Goal: Information Seeking & Learning: Find specific fact

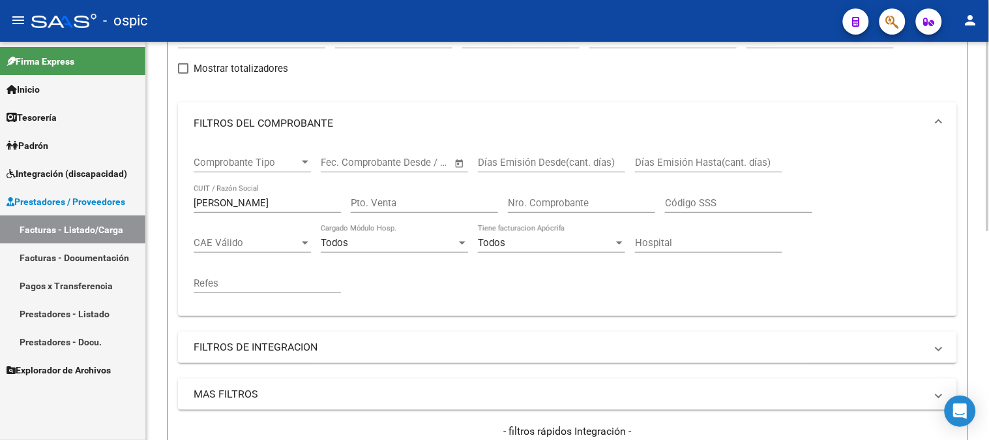
scroll to position [145, 0]
drag, startPoint x: 275, startPoint y: 204, endPoint x: 126, endPoint y: 200, distance: 149.4
click at [126, 200] on mat-sidenav-container "Firma Express Inicio Calendario SSS Instructivos Contacto OS Tesorería Extracto…" at bounding box center [494, 241] width 989 height 398
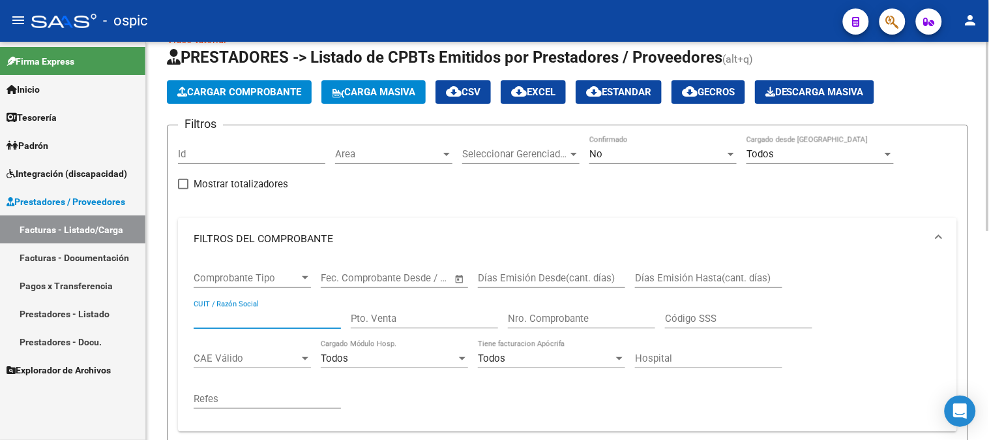
scroll to position [0, 0]
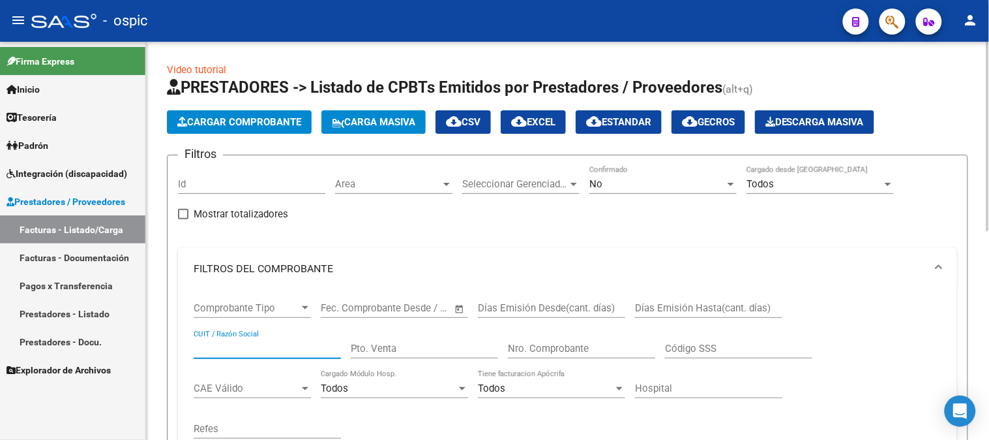
click at [277, 261] on mat-expansion-panel-header "FILTROS DEL COMPROBANTE" at bounding box center [567, 269] width 779 height 42
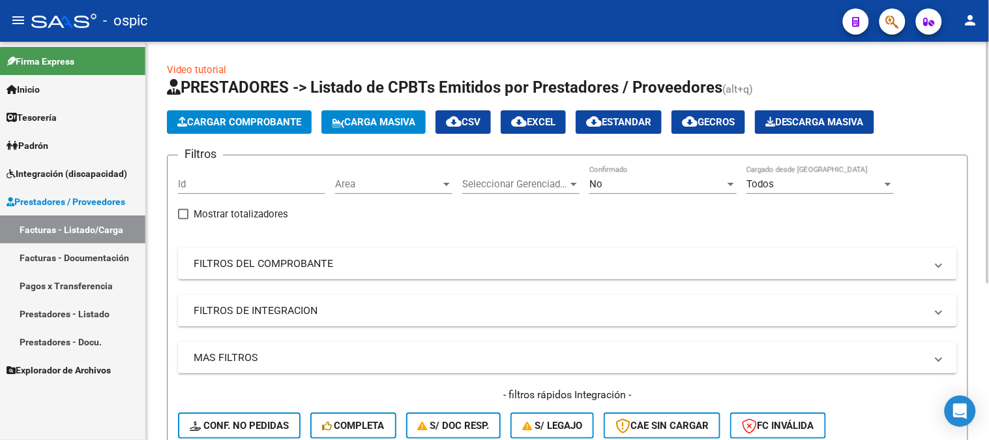
click at [301, 308] on mat-panel-title "FILTROS DE INTEGRACION" at bounding box center [560, 310] width 732 height 14
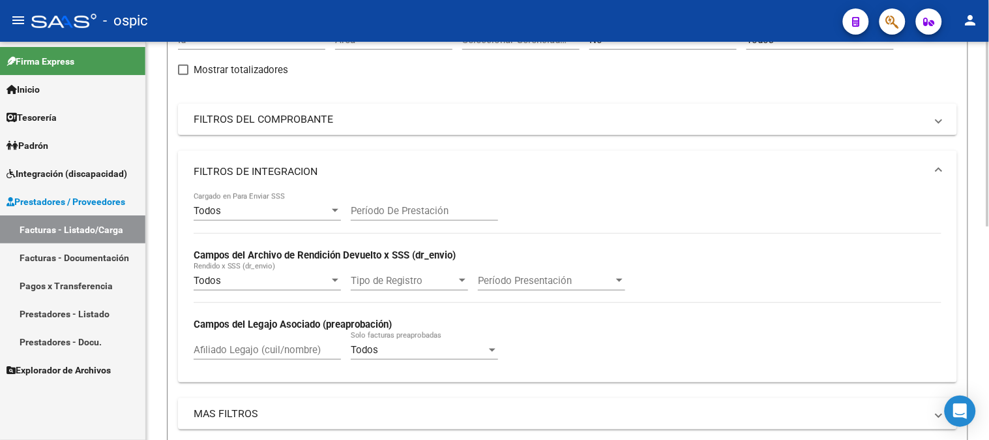
scroll to position [145, 0]
click at [263, 346] on input "Afiliado Legajo (cuil/nombre)" at bounding box center [267, 349] width 147 height 12
type input "t"
drag, startPoint x: 33, startPoint y: 168, endPoint x: 39, endPoint y: 183, distance: 17.0
click at [33, 168] on span "Integración (discapacidad)" at bounding box center [67, 173] width 121 height 14
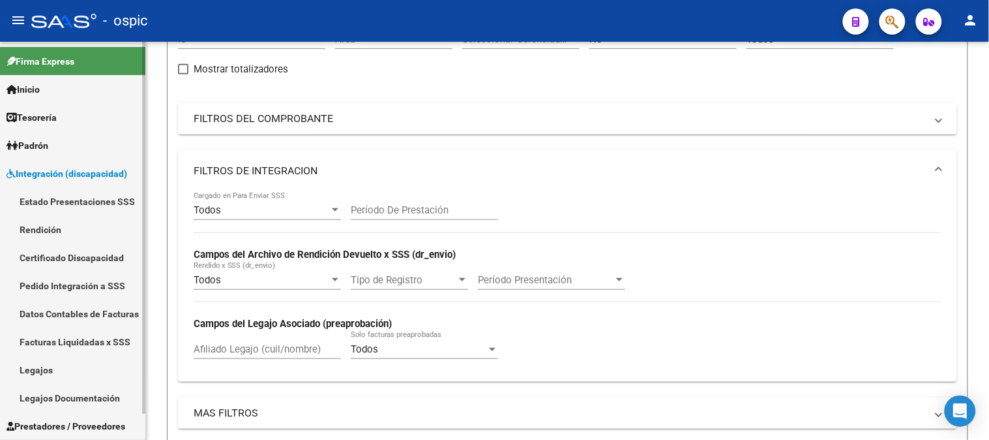
click at [68, 369] on link "Legajos" at bounding box center [72, 369] width 145 height 28
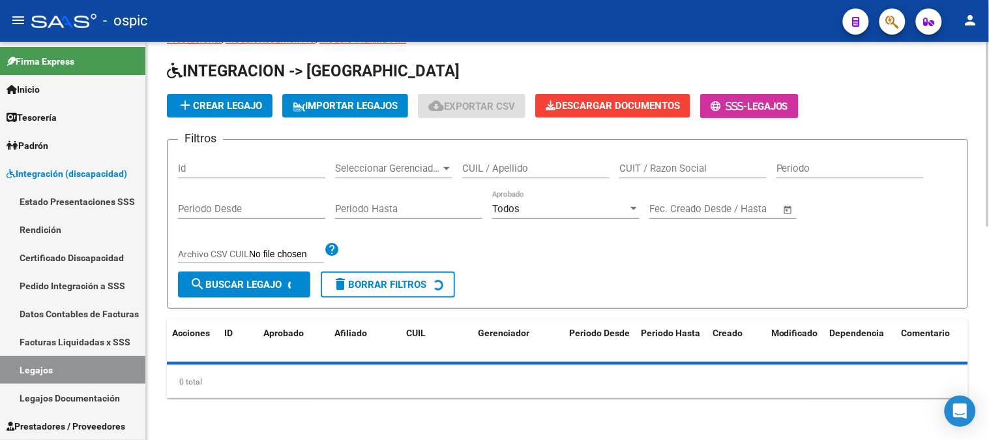
scroll to position [44, 0]
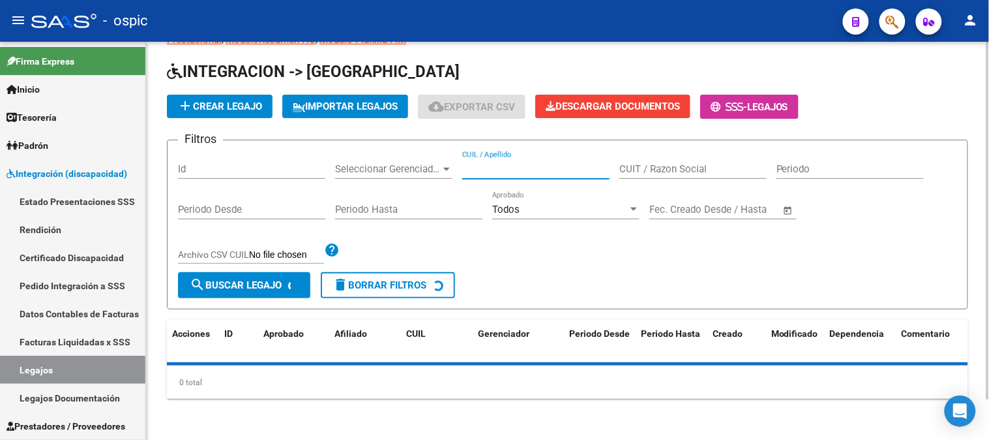
click at [560, 166] on input "CUIL / Apellido" at bounding box center [535, 169] width 147 height 12
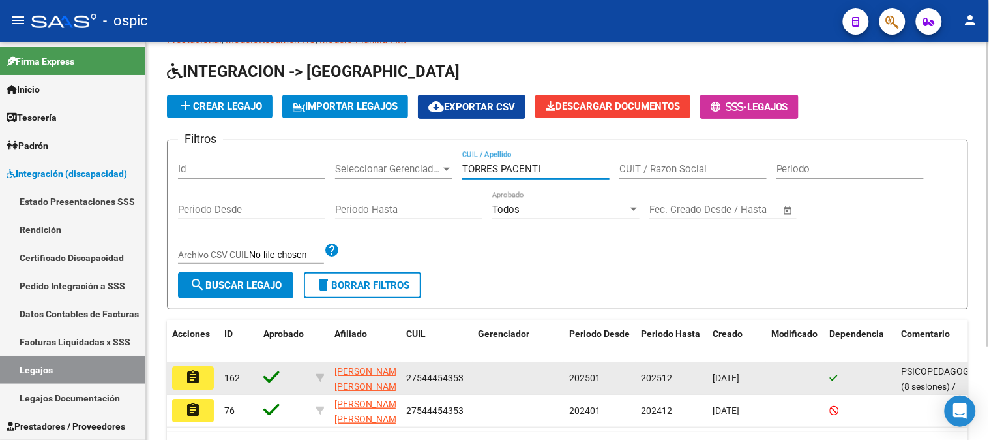
type input "TORRES PACENTI"
drag, startPoint x: 407, startPoint y: 376, endPoint x: 461, endPoint y: 382, distance: 54.4
click at [461, 382] on span "27544454353" at bounding box center [434, 377] width 57 height 10
copy span "27544454353"
